Goal: Information Seeking & Learning: Learn about a topic

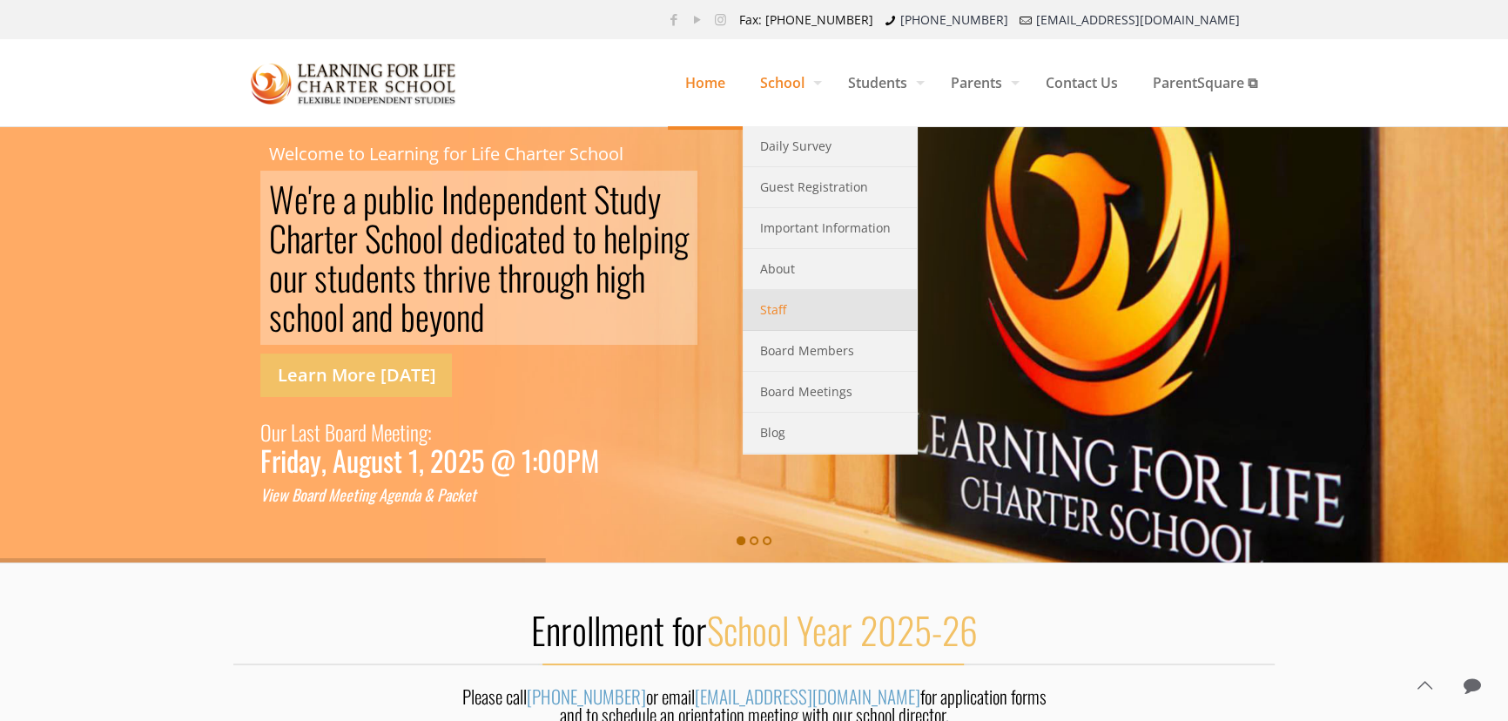
click at [747, 304] on link "Staff" at bounding box center [830, 310] width 174 height 41
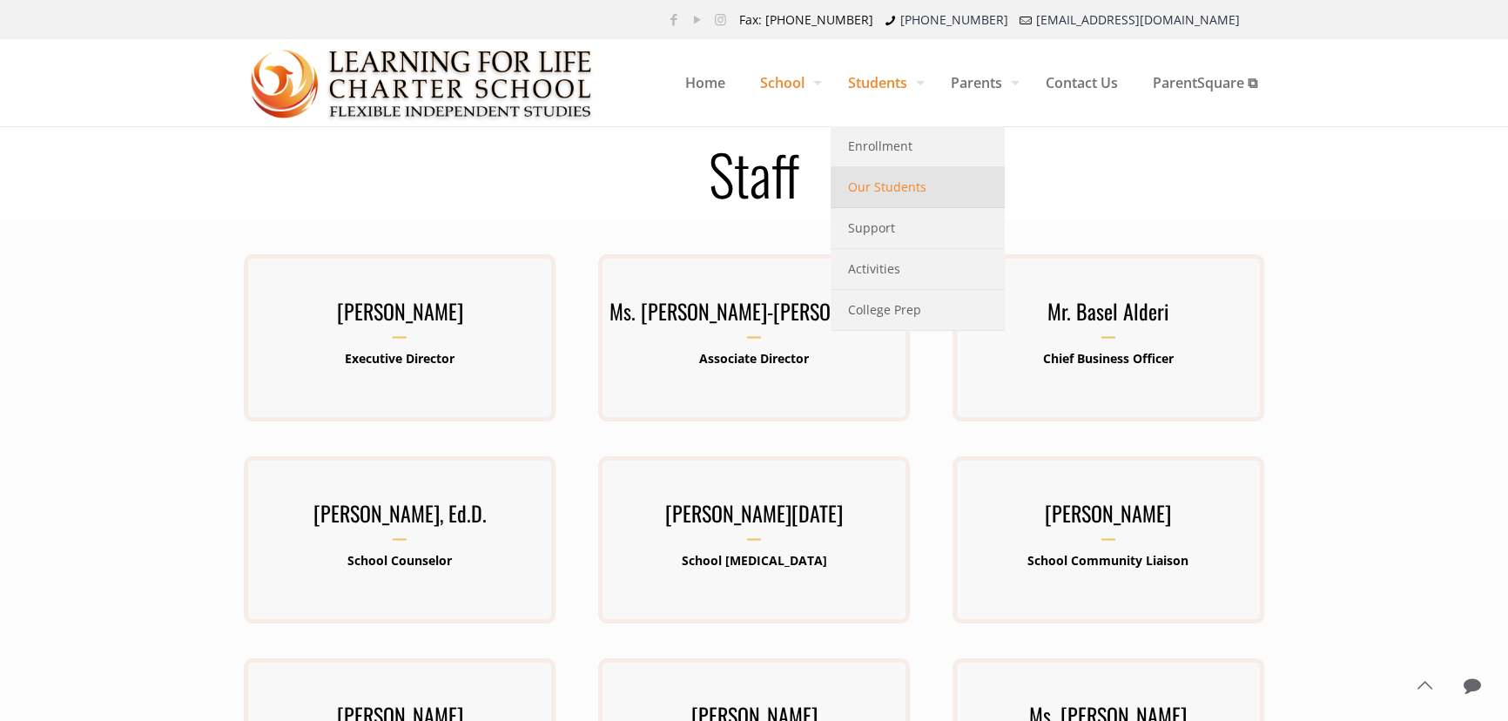
click at [854, 187] on span "Our Students" at bounding box center [887, 187] width 78 height 23
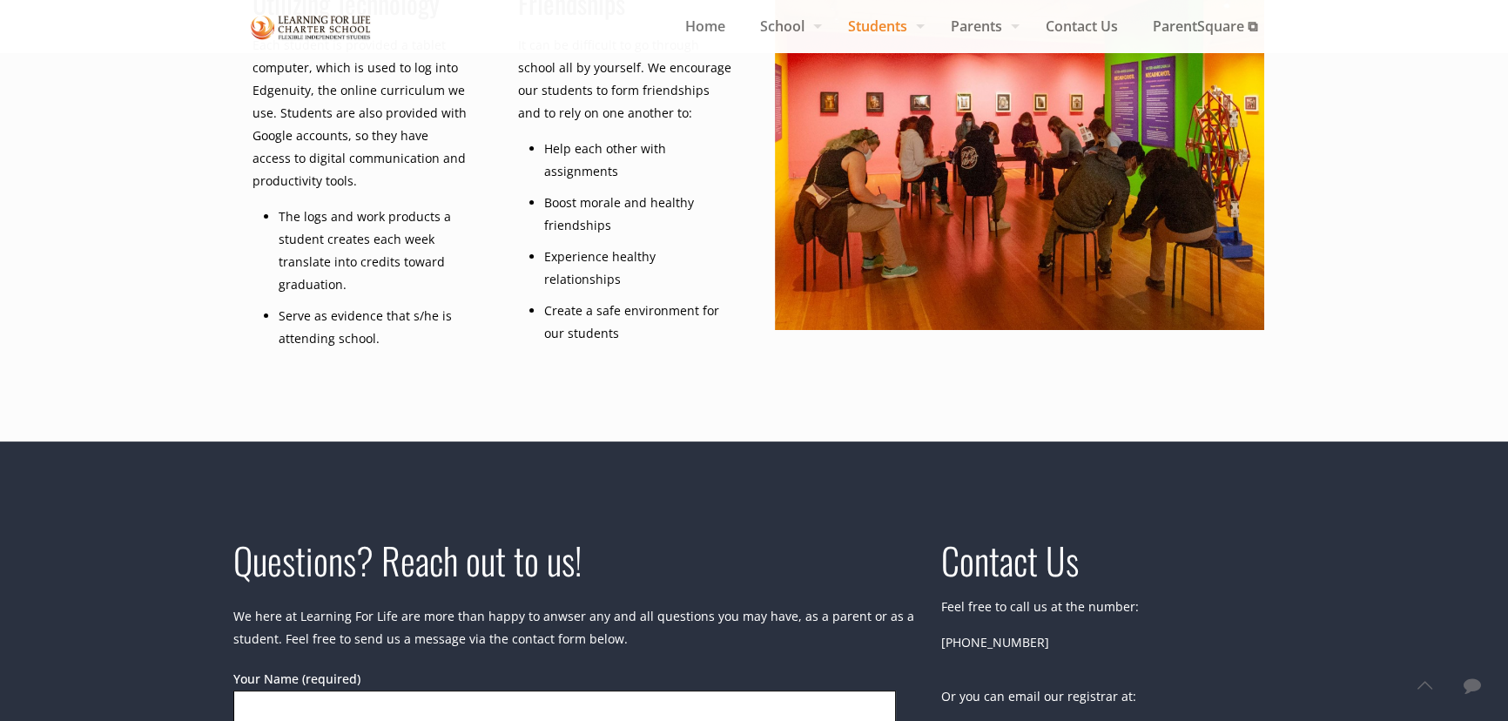
scroll to position [792, 0]
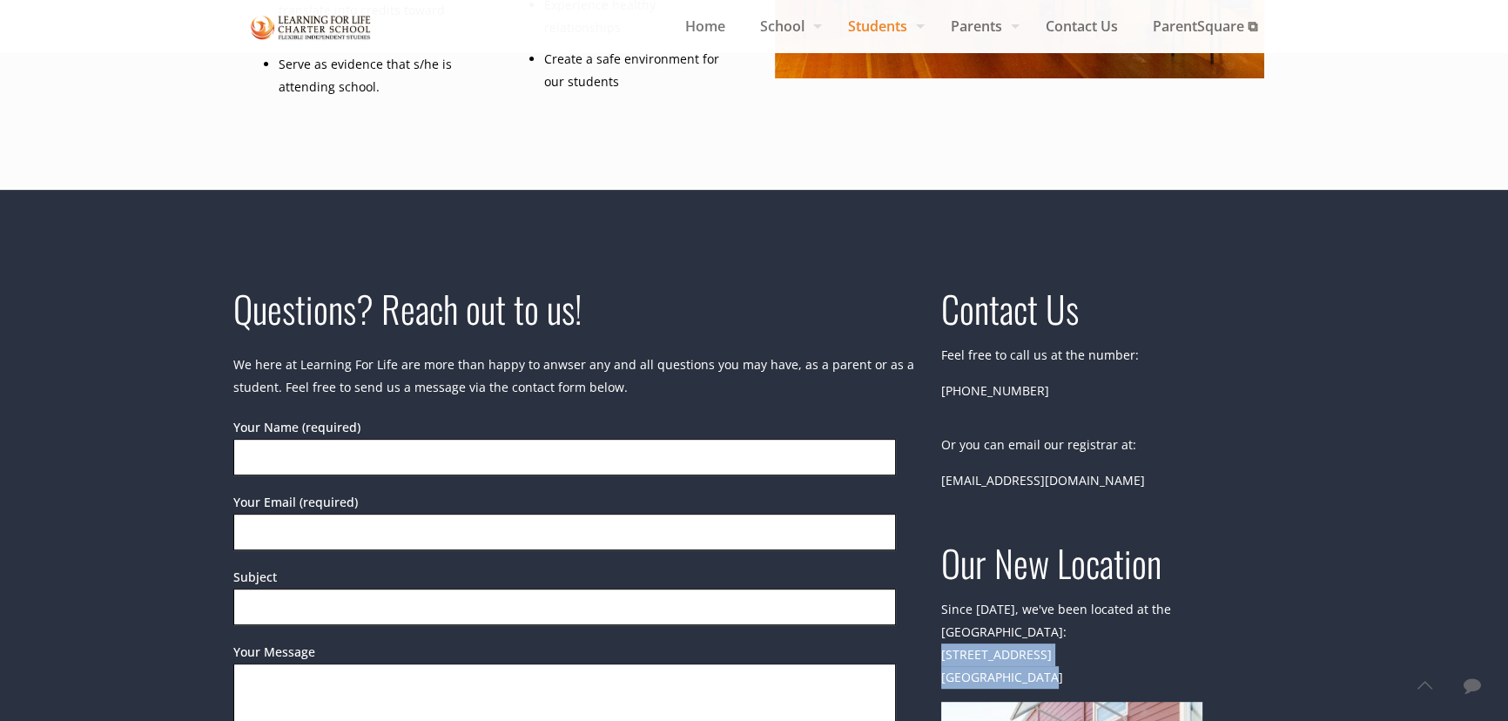
drag, startPoint x: 941, startPoint y: 631, endPoint x: 1098, endPoint y: 644, distance: 158.2
click at [1106, 647] on div "Our New Location Since 2017, we've been located at the UC MBEST Center: 3180 Im…" at bounding box center [1108, 729] width 354 height 378
copy p "3180 Imjin Rd, Suite 110 Marina, CA 93933"
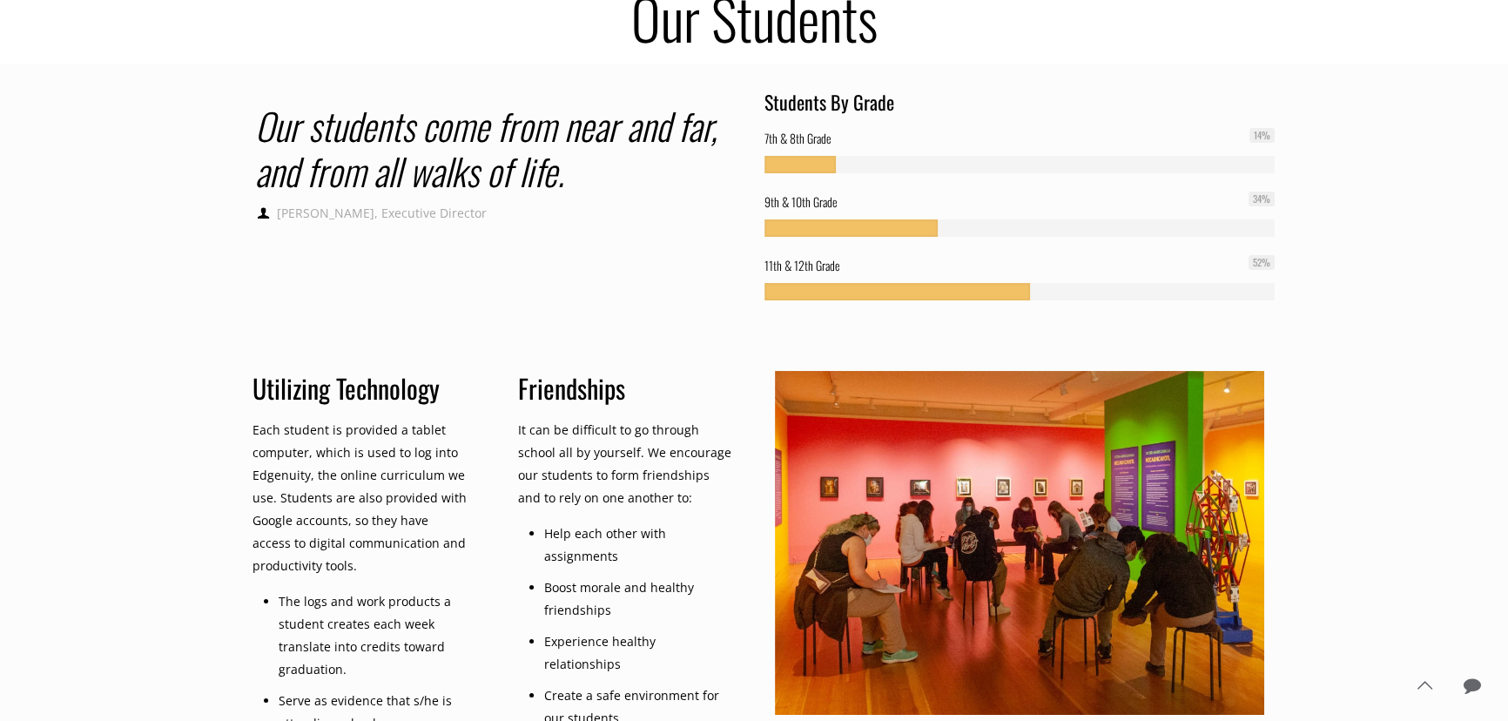
scroll to position [0, 0]
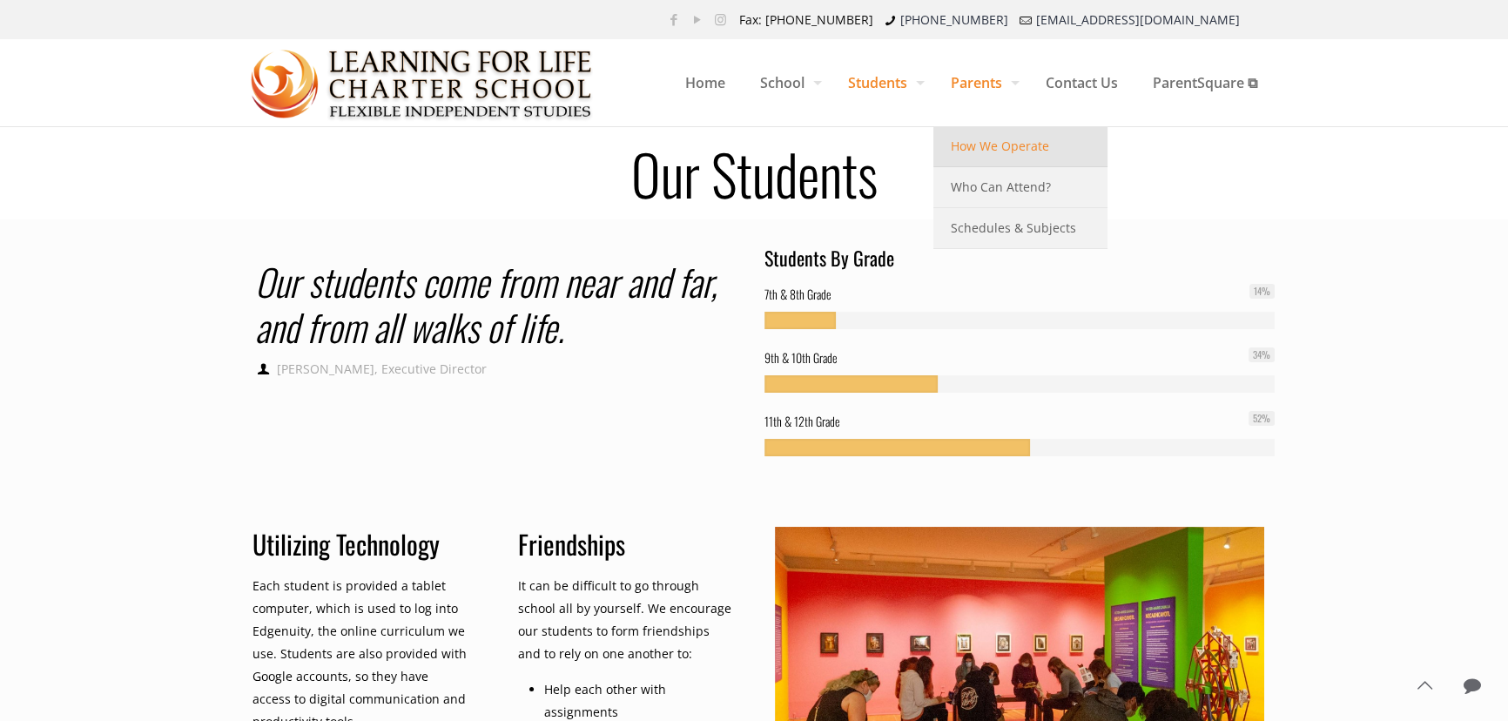
click at [970, 145] on span "How We Operate" at bounding box center [1000, 146] width 98 height 23
click at [970, 144] on span "How We Operate" at bounding box center [1000, 146] width 98 height 23
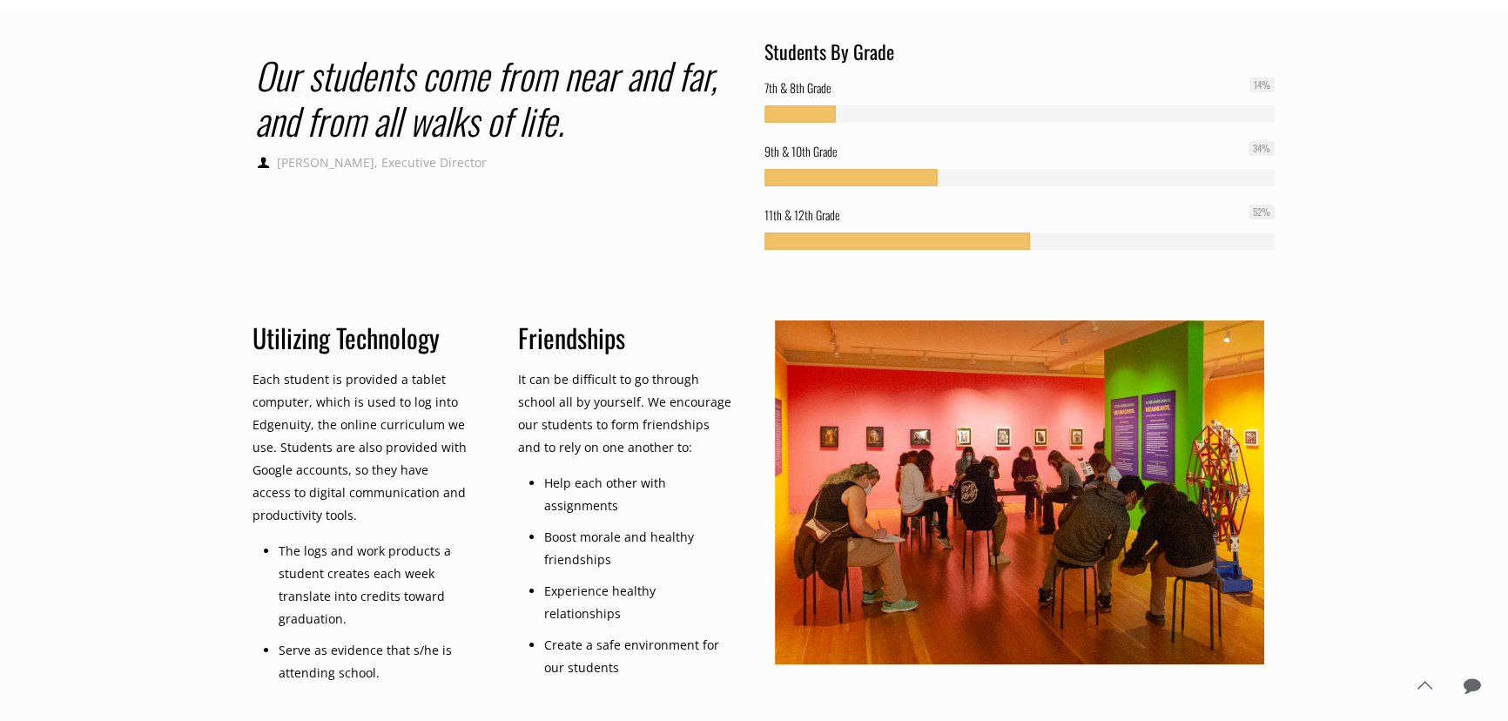
scroll to position [395, 0]
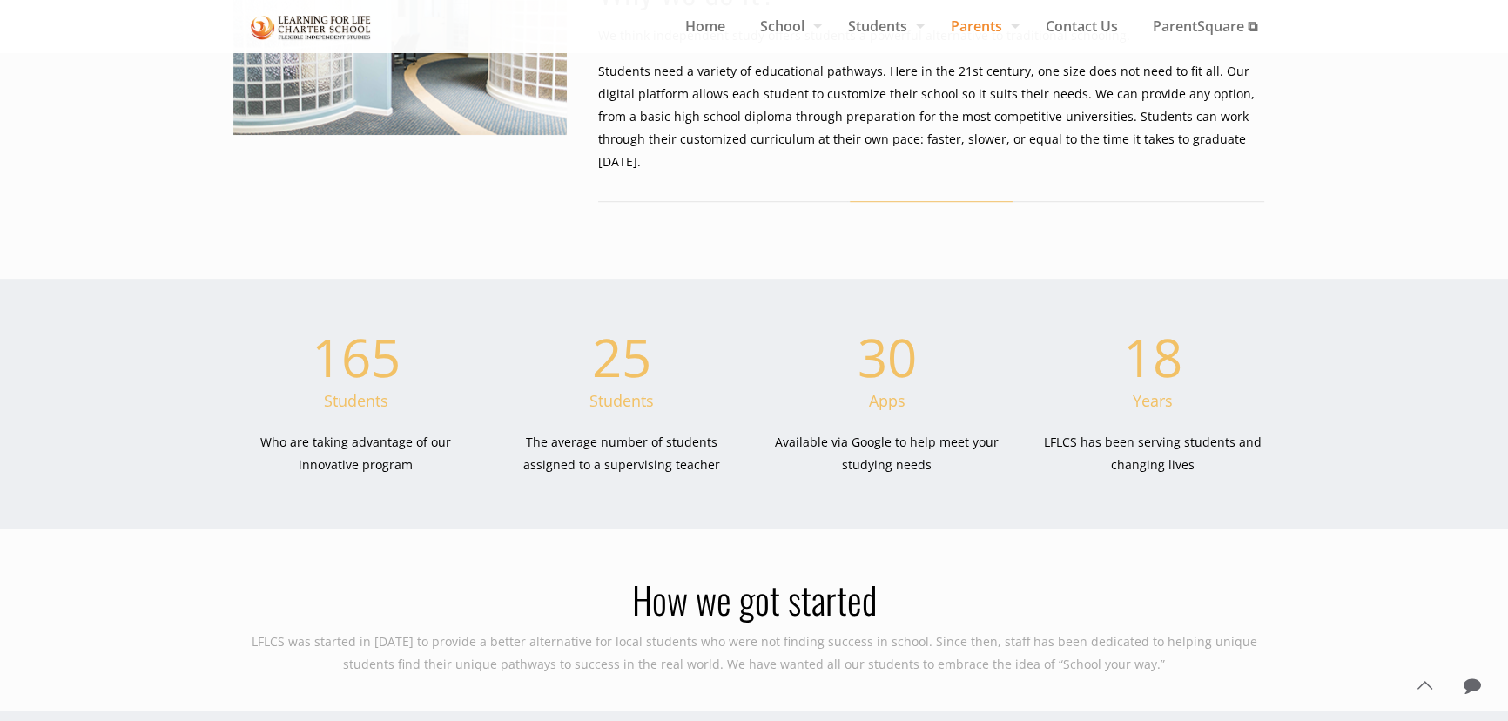
scroll to position [871, 0]
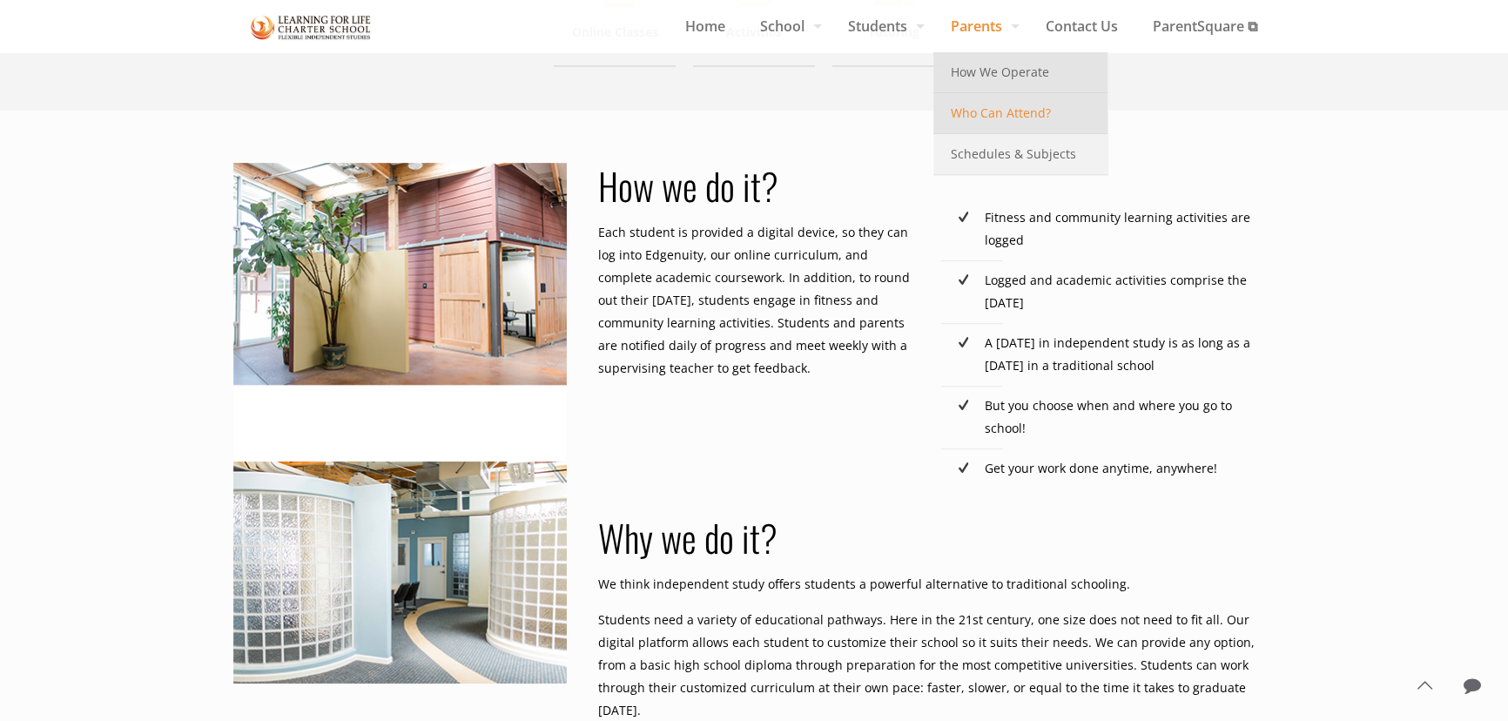
click at [979, 123] on span "Who Can Attend?" at bounding box center [1001, 113] width 100 height 23
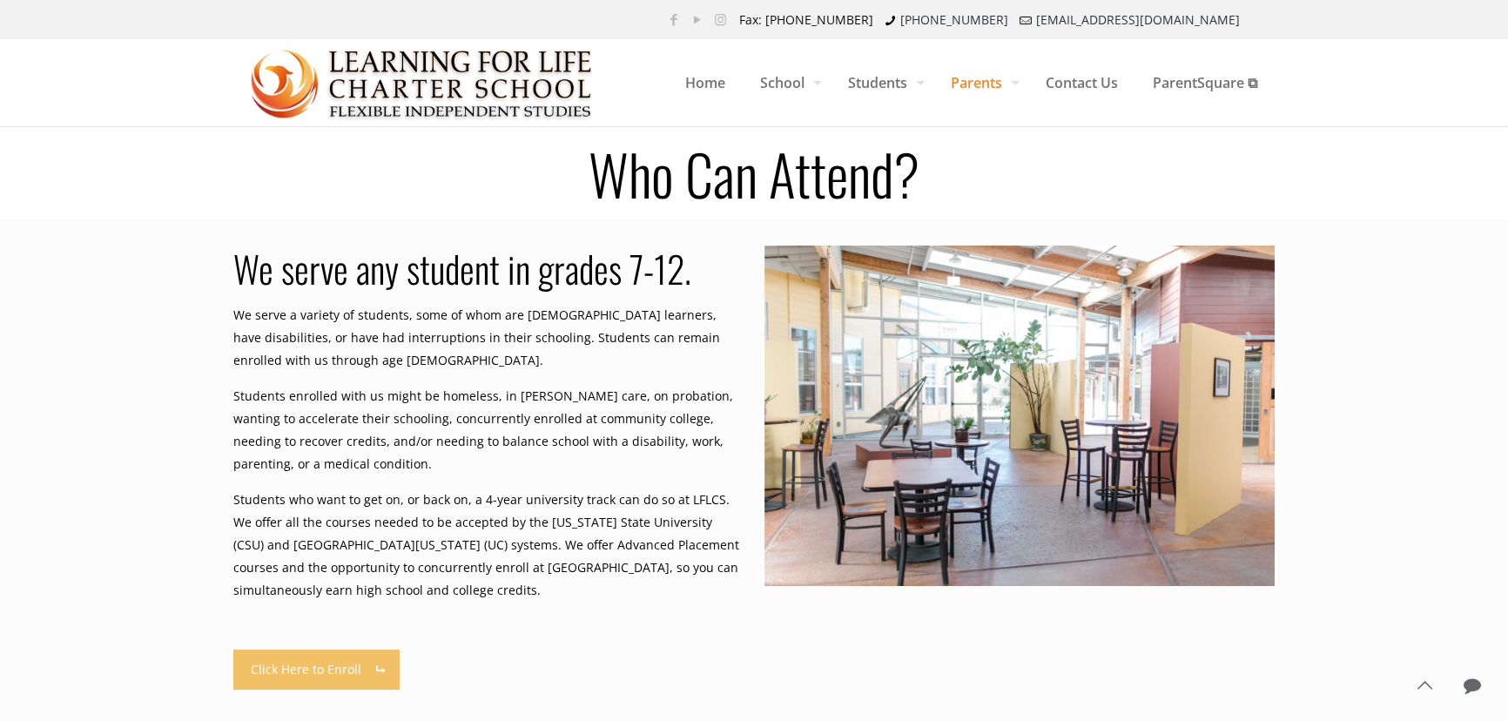
drag, startPoint x: 1133, startPoint y: 402, endPoint x: 843, endPoint y: 442, distance: 292.8
drag, startPoint x: 843, startPoint y: 442, endPoint x: 58, endPoint y: 514, distance: 787.9
click at [58, 514] on div at bounding box center [754, 485] width 1508 height 479
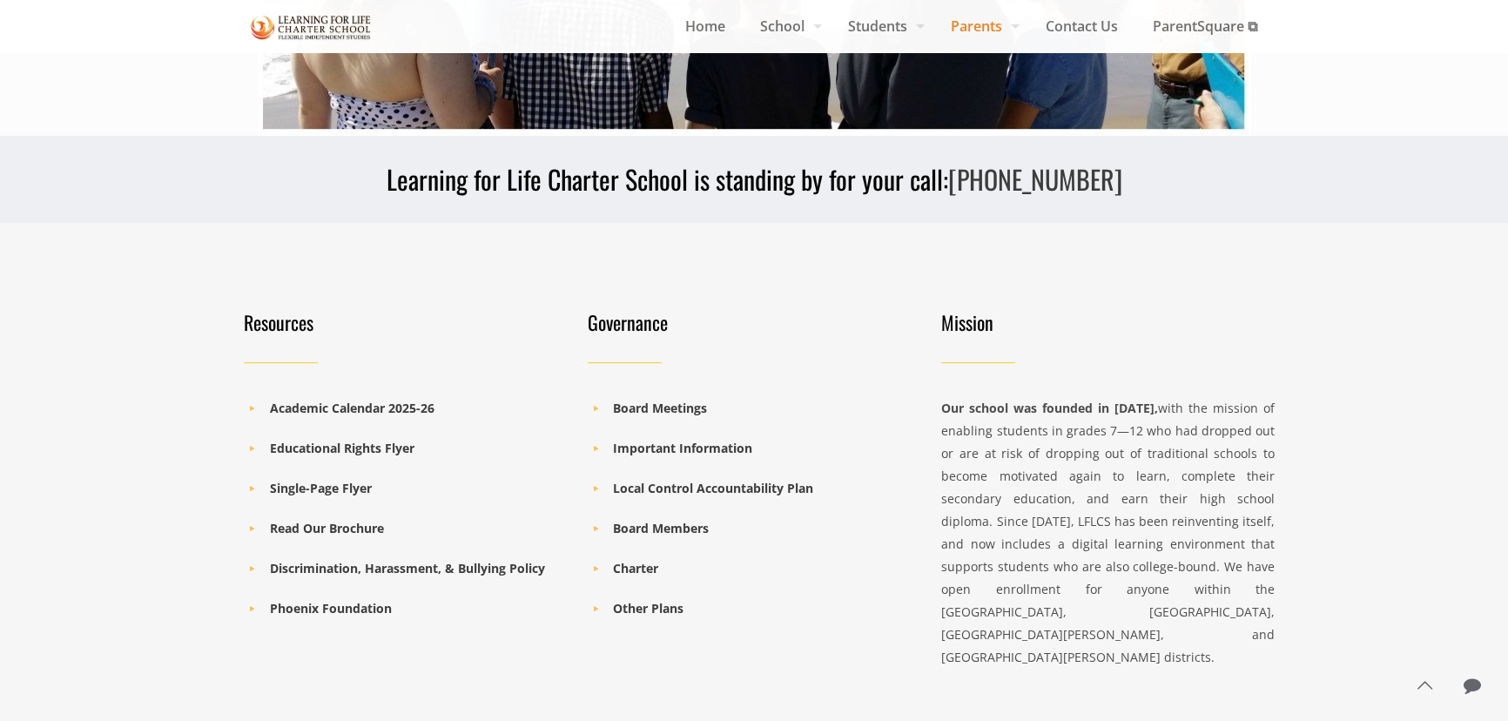
scroll to position [1108, 0]
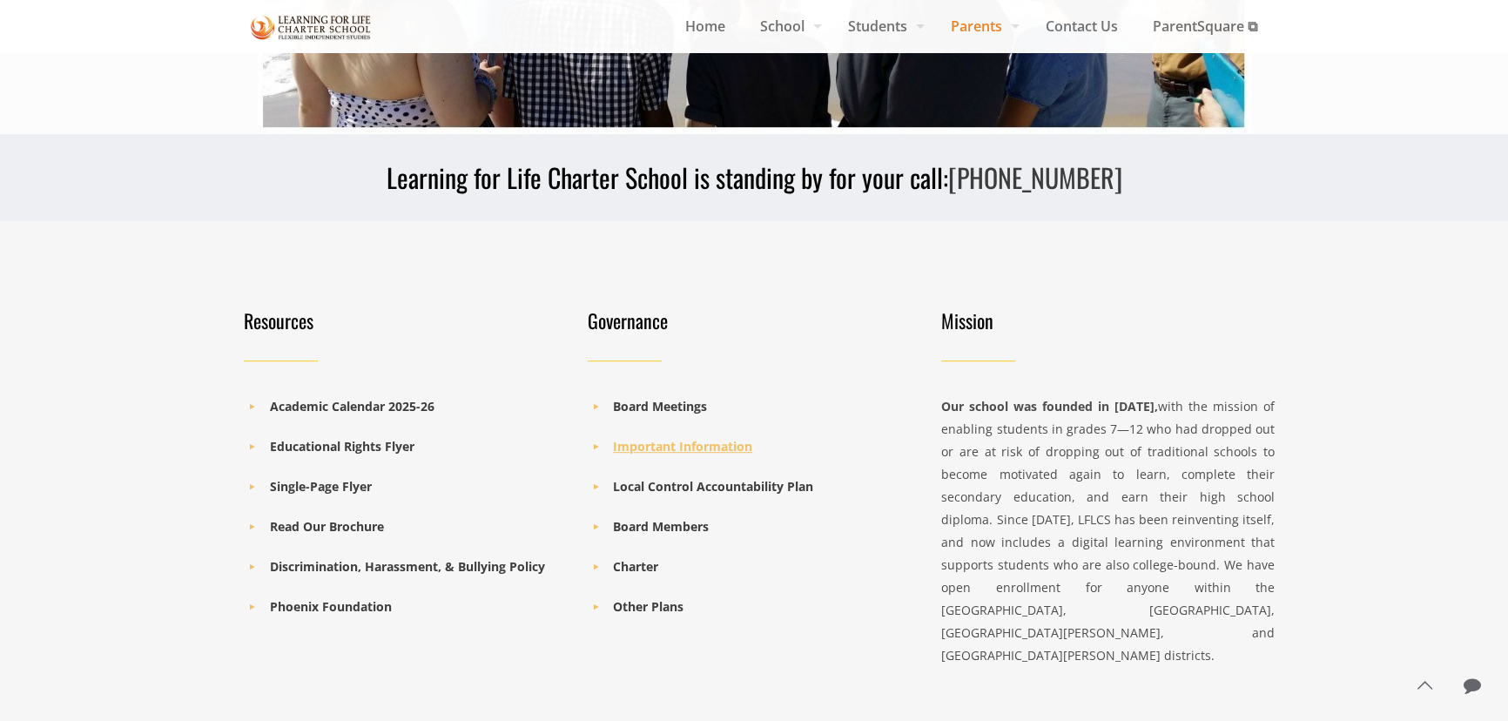
click at [678, 442] on b "Important Information" at bounding box center [682, 446] width 139 height 17
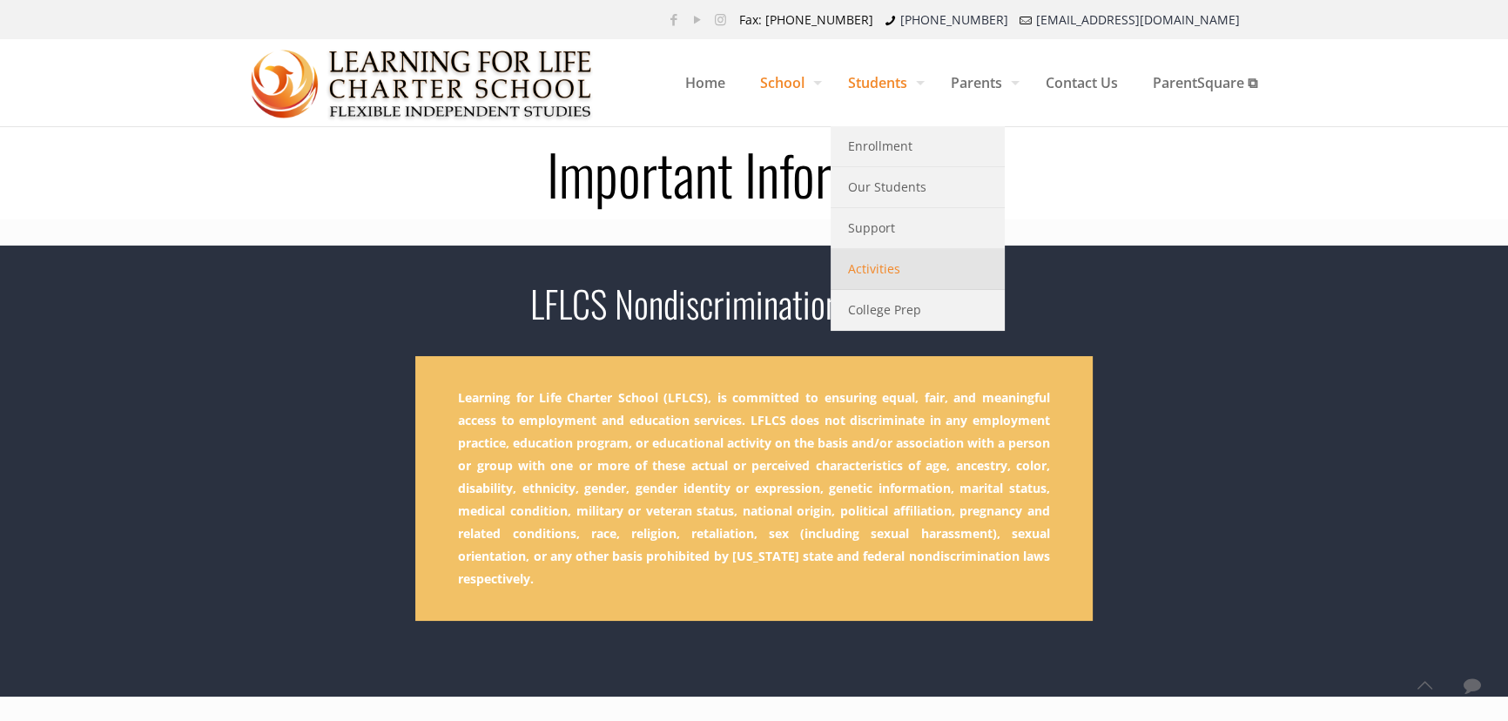
click at [870, 265] on span "Activities" at bounding box center [874, 269] width 52 height 23
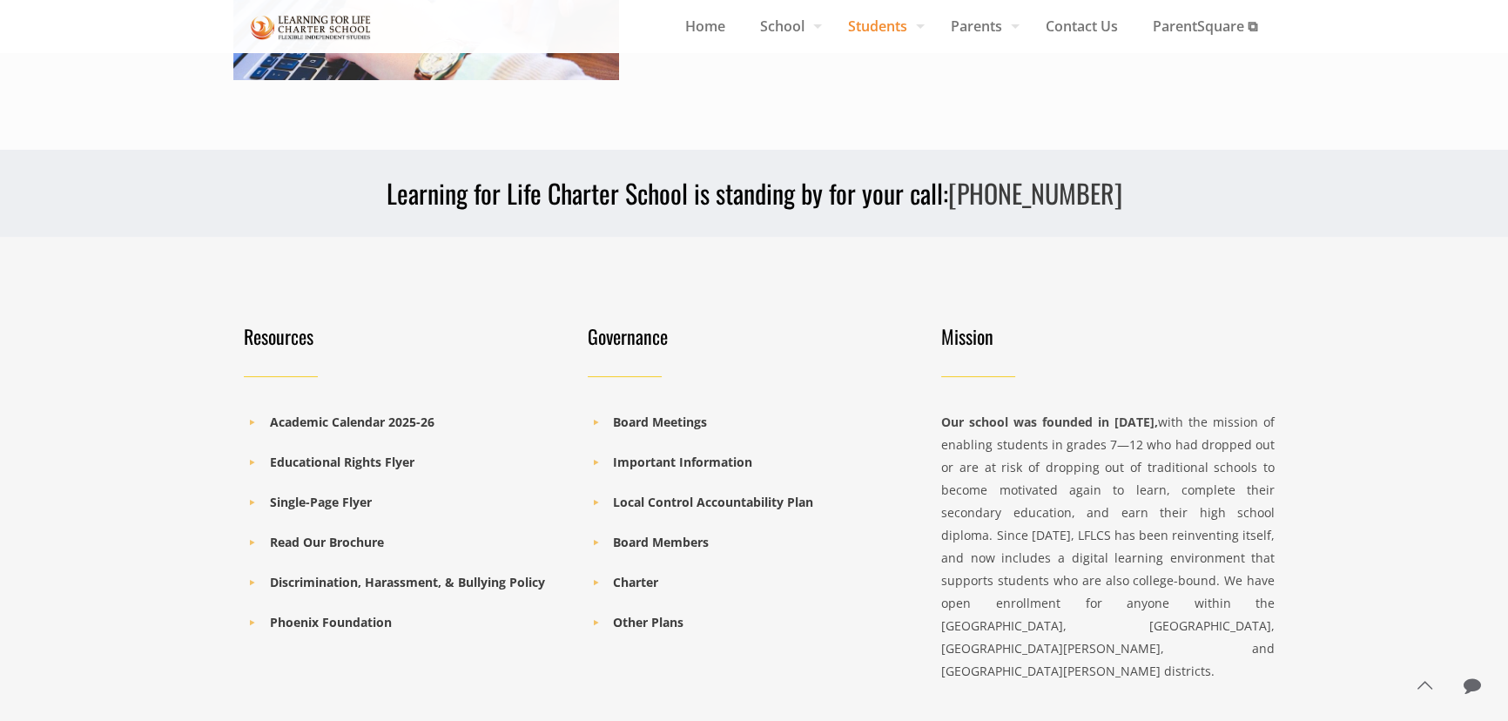
scroll to position [865, 0]
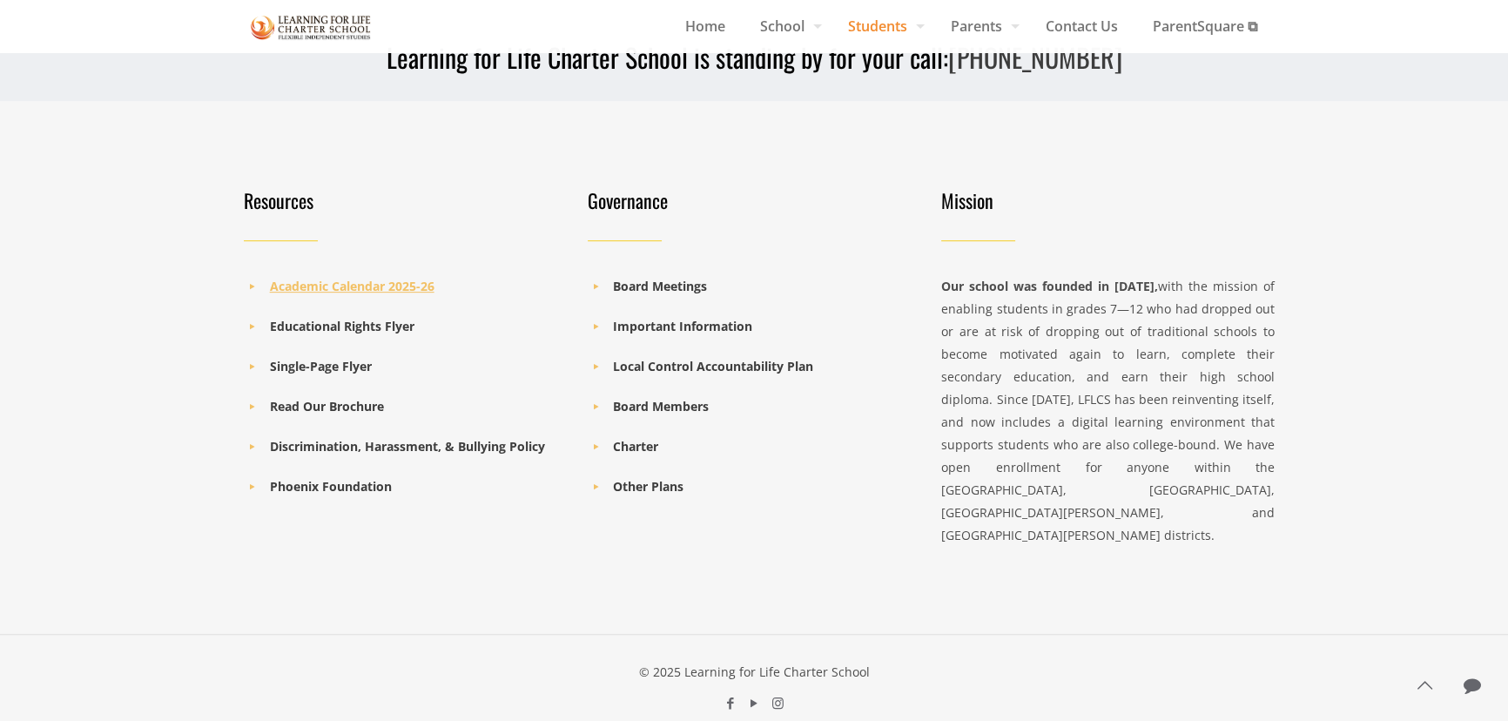
click at [317, 281] on b "Academic Calendar 2025-26" at bounding box center [352, 286] width 165 height 17
click at [339, 358] on b "Single-Page Flyer" at bounding box center [321, 366] width 102 height 17
